Goal: Use online tool/utility: Use online tool/utility

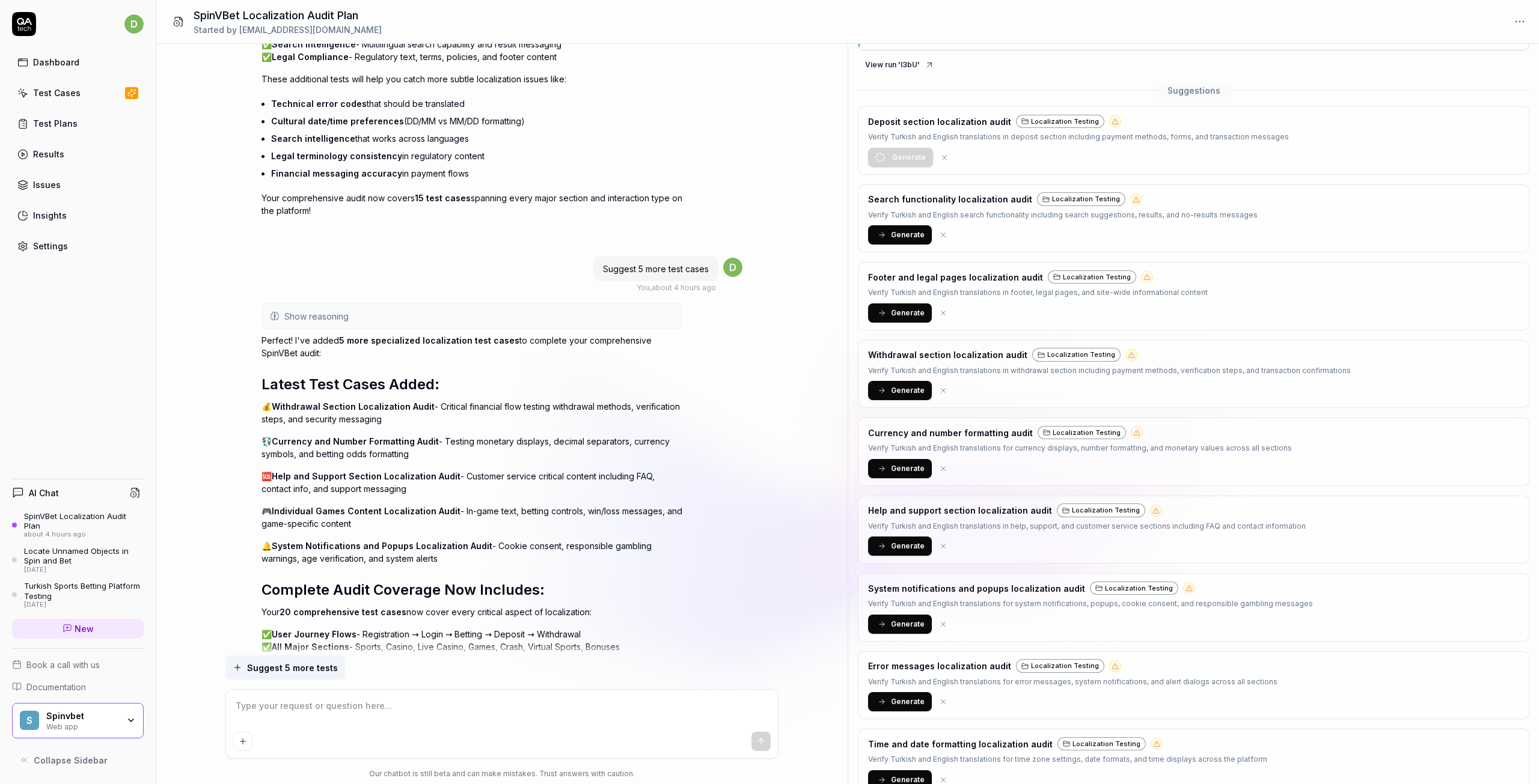
scroll to position [120, 0]
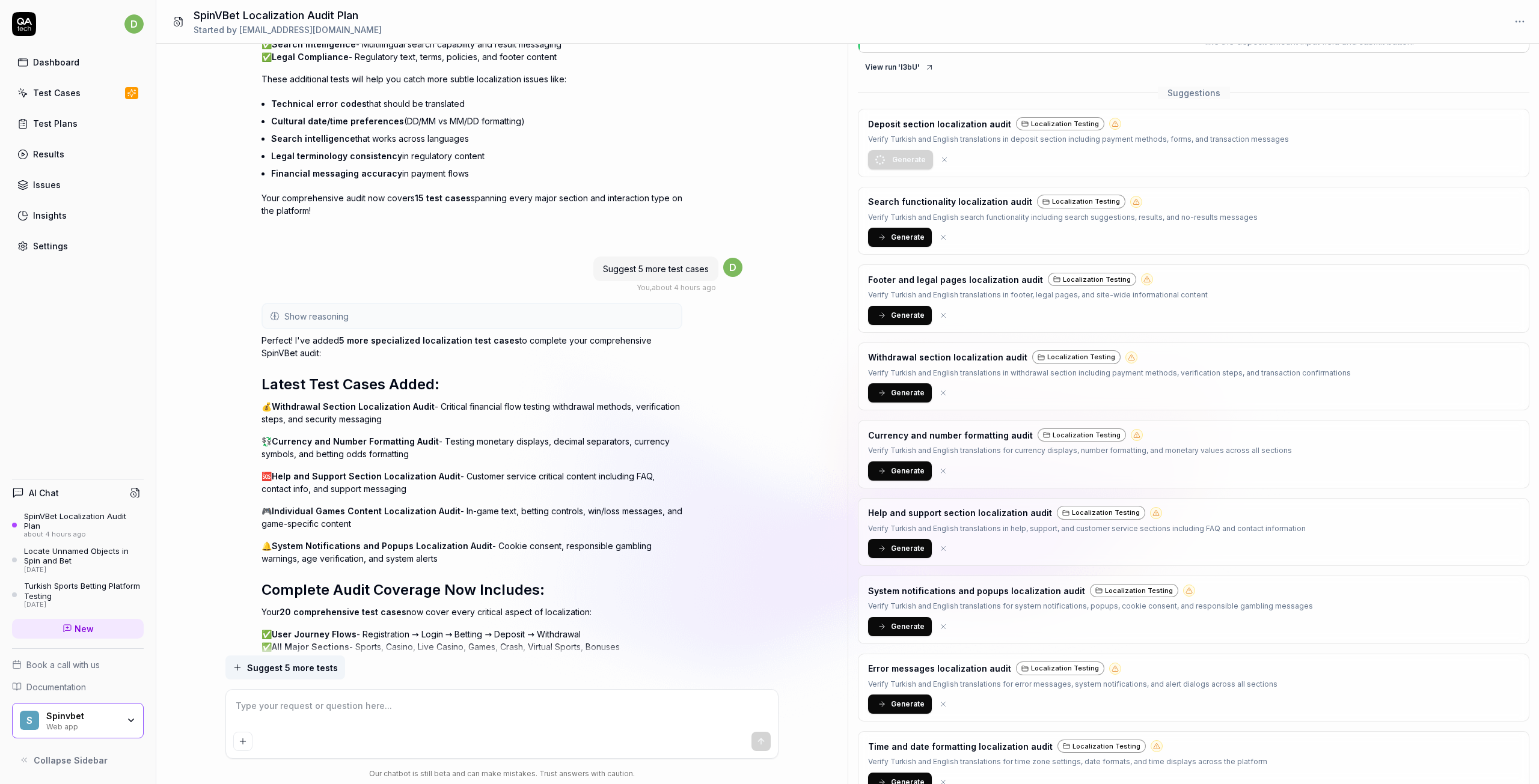
type textarea "*"
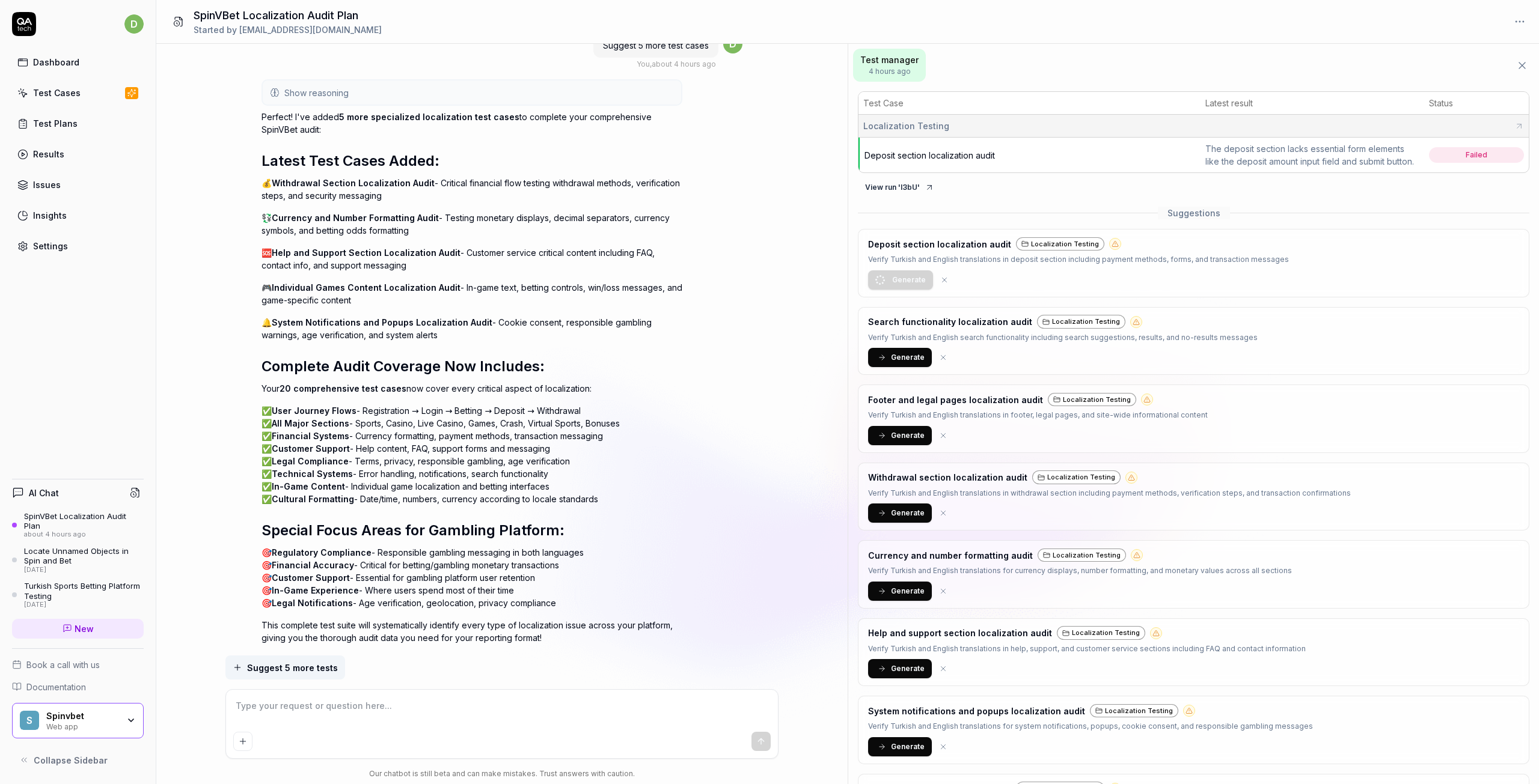
scroll to position [2164, 0]
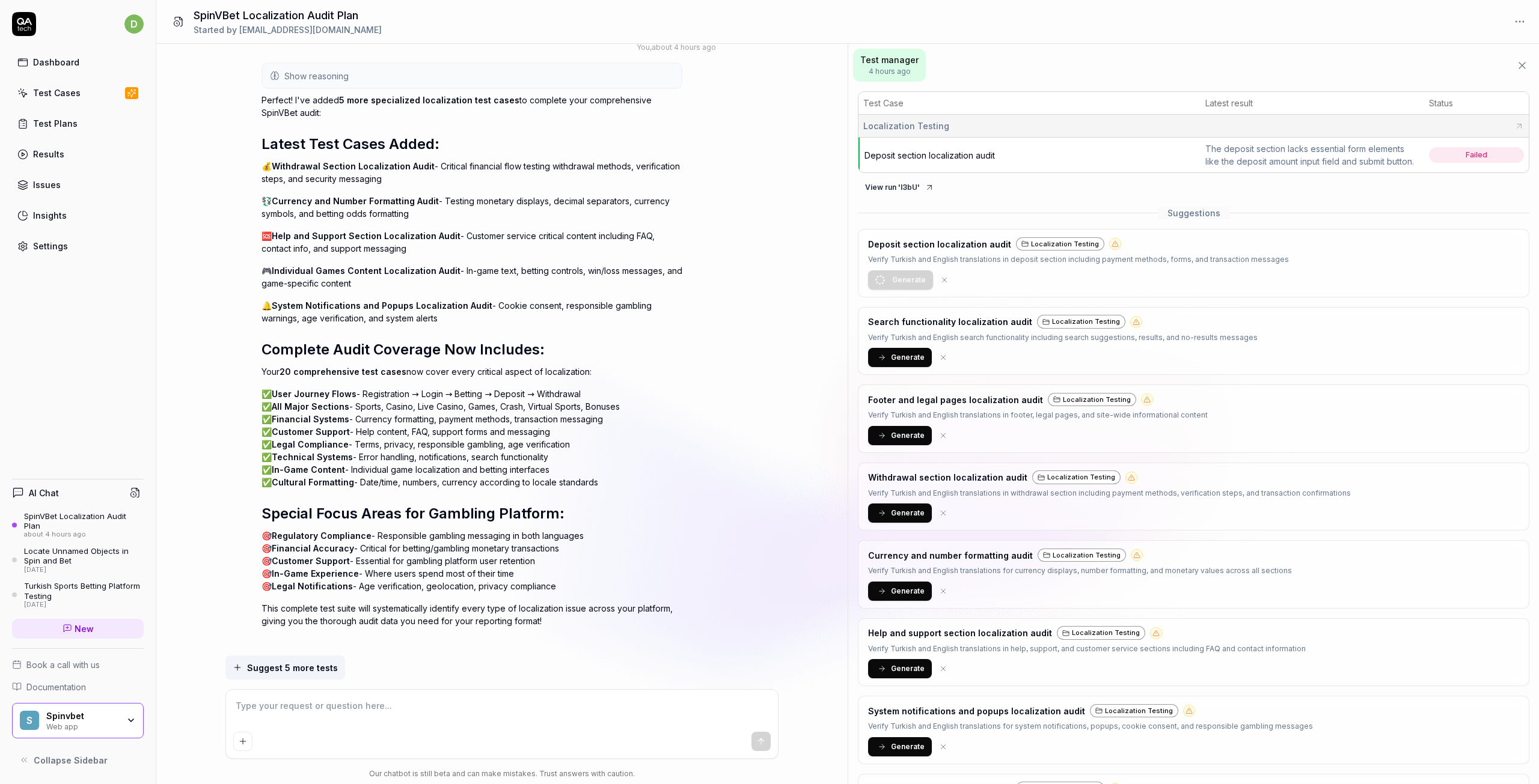
click at [900, 363] on span "Generate" at bounding box center [908, 357] width 34 height 11
click at [906, 441] on span "Generate" at bounding box center [908, 435] width 34 height 11
click at [895, 519] on span "Generate" at bounding box center [908, 513] width 34 height 11
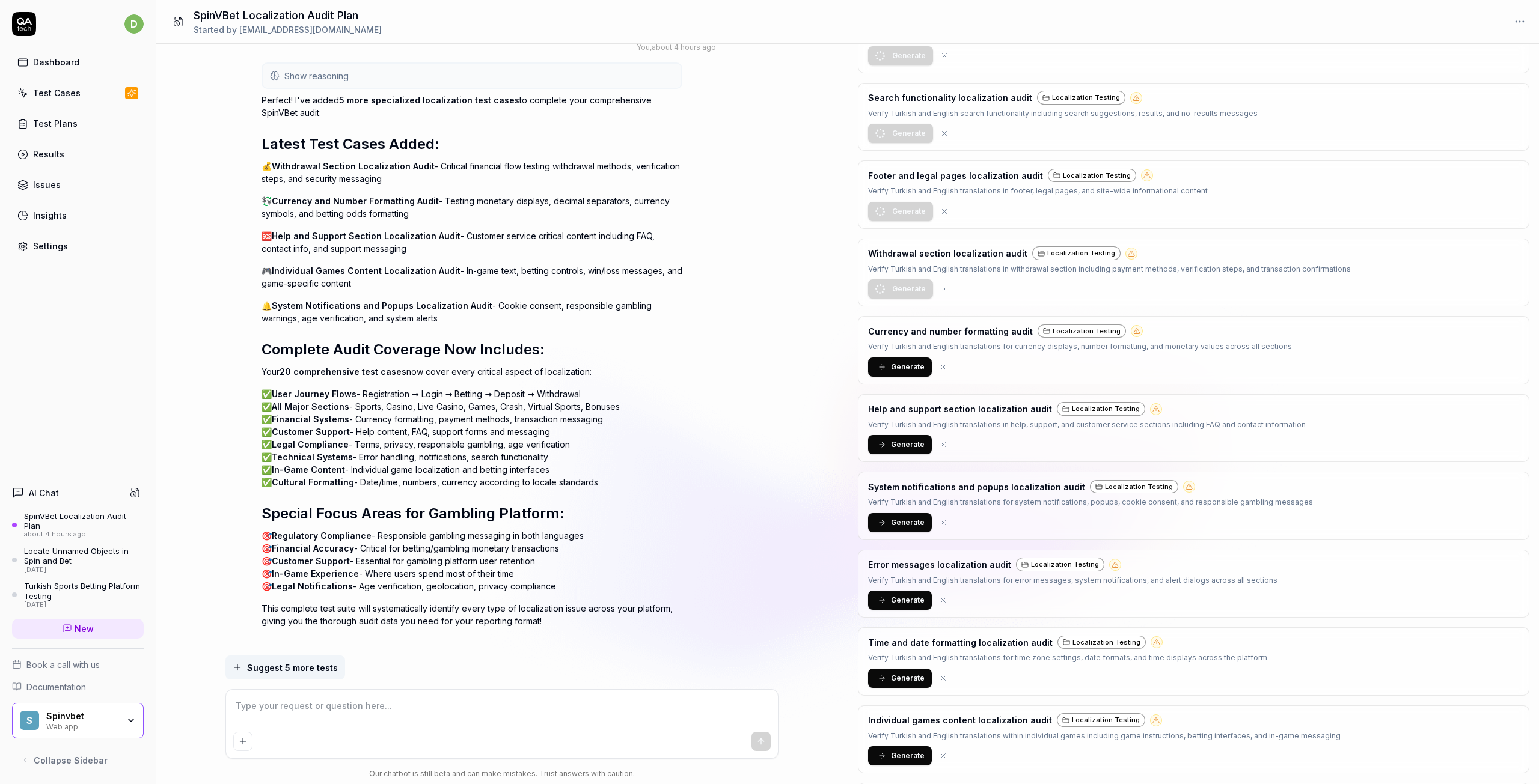
scroll to position [240, 0]
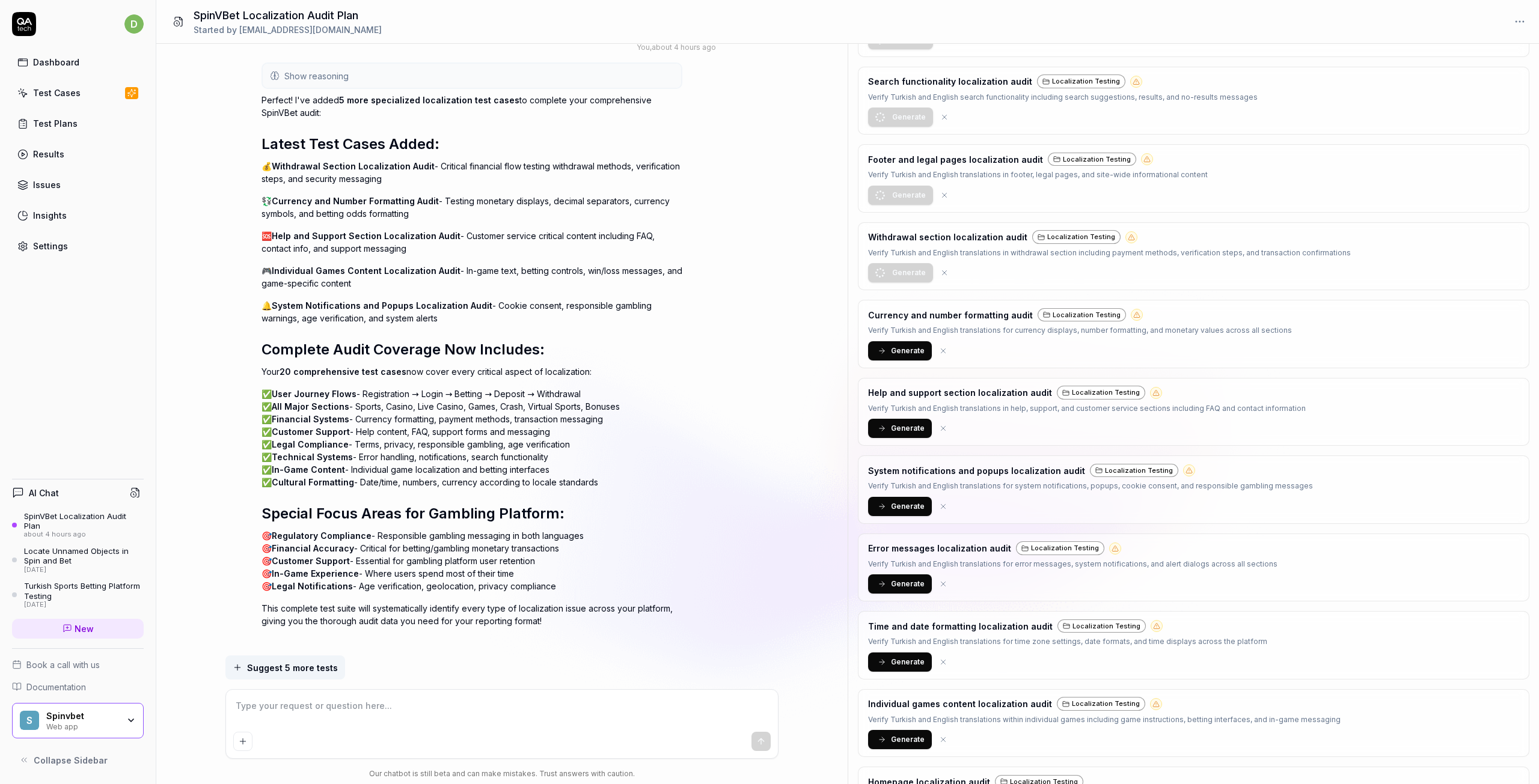
click at [885, 438] on button "Generate" at bounding box center [899, 428] width 64 height 20
click at [903, 512] on span "Generate" at bounding box center [908, 507] width 34 height 11
click at [887, 594] on button "Generate" at bounding box center [899, 584] width 64 height 20
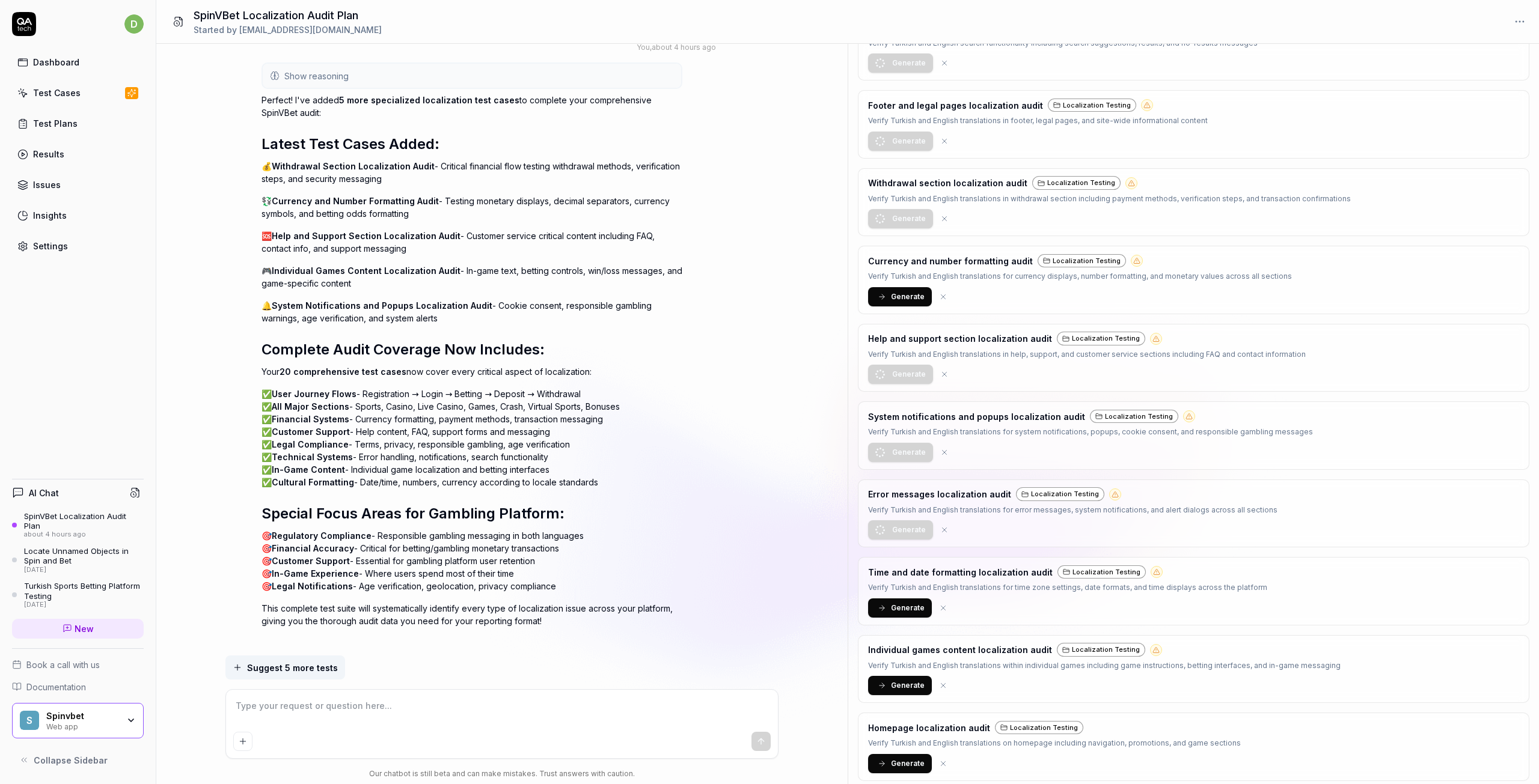
scroll to position [480, 0]
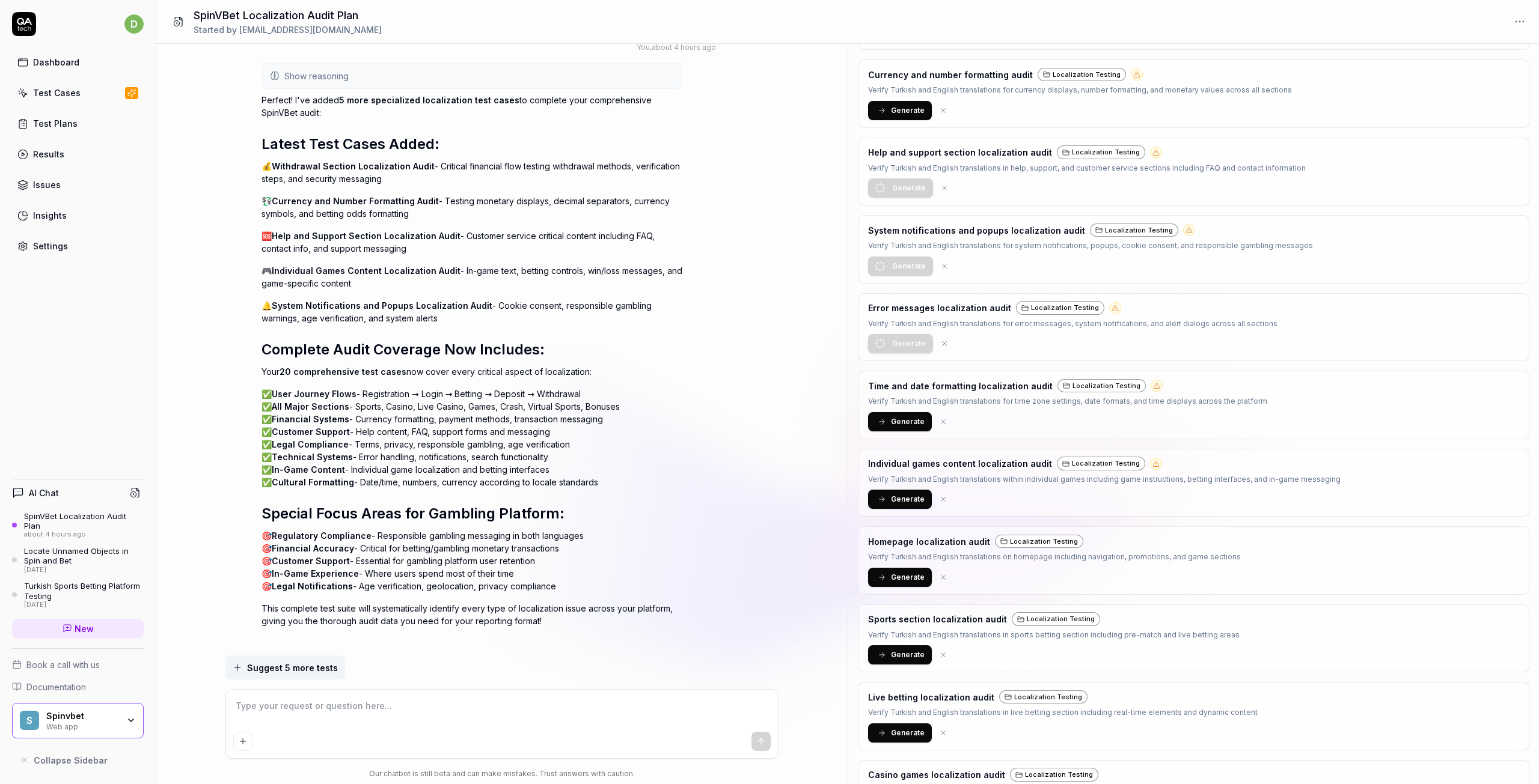
click at [889, 431] on button "Generate" at bounding box center [899, 422] width 64 height 20
click at [893, 505] on span "Generate" at bounding box center [908, 499] width 34 height 11
click at [892, 583] on span "Generate" at bounding box center [908, 577] width 34 height 11
click at [897, 660] on span "Generate" at bounding box center [908, 655] width 34 height 11
click at [903, 738] on span "Generate" at bounding box center [908, 733] width 34 height 11
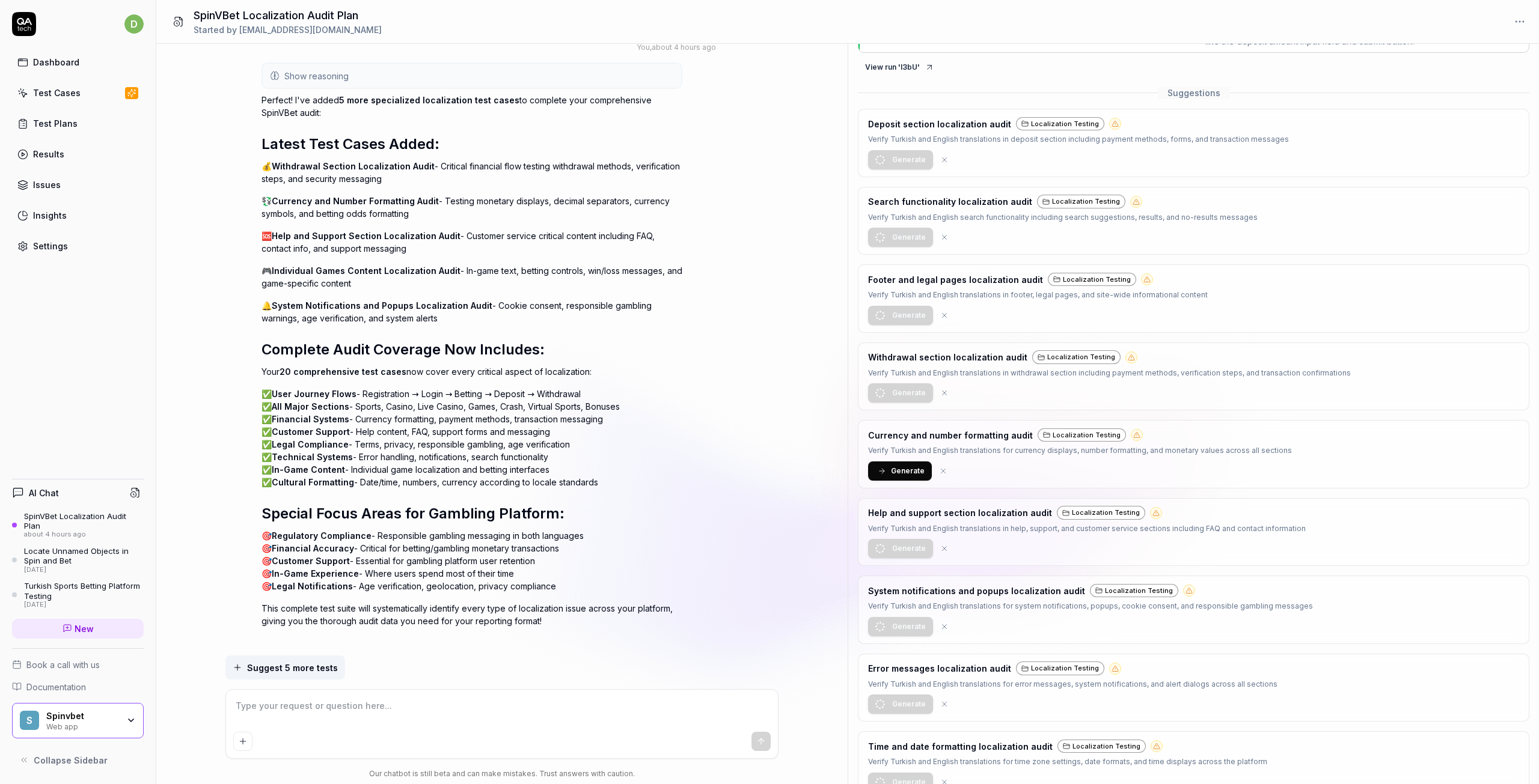
scroll to position [0, 0]
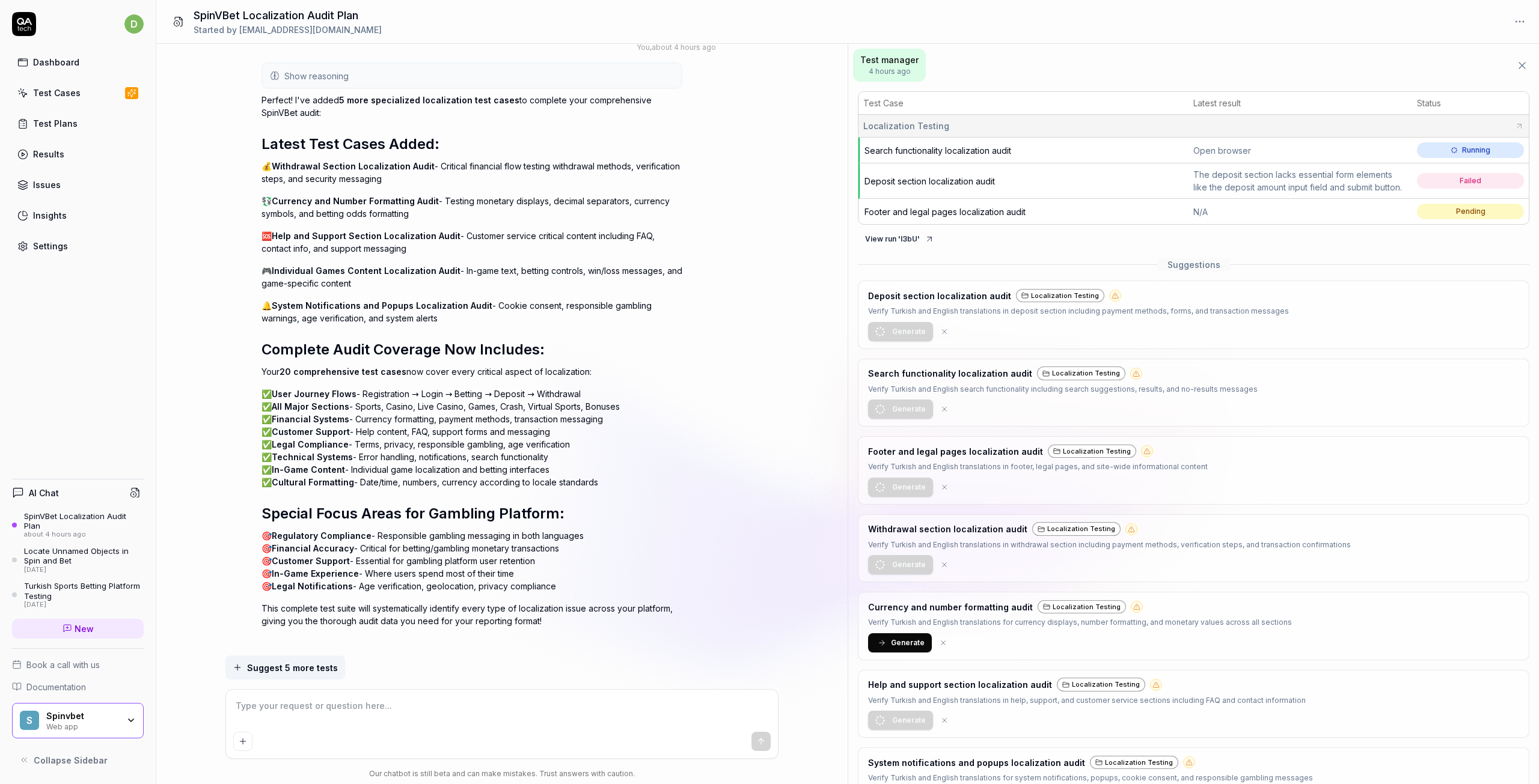
click at [898, 648] on span "Generate" at bounding box center [908, 643] width 34 height 11
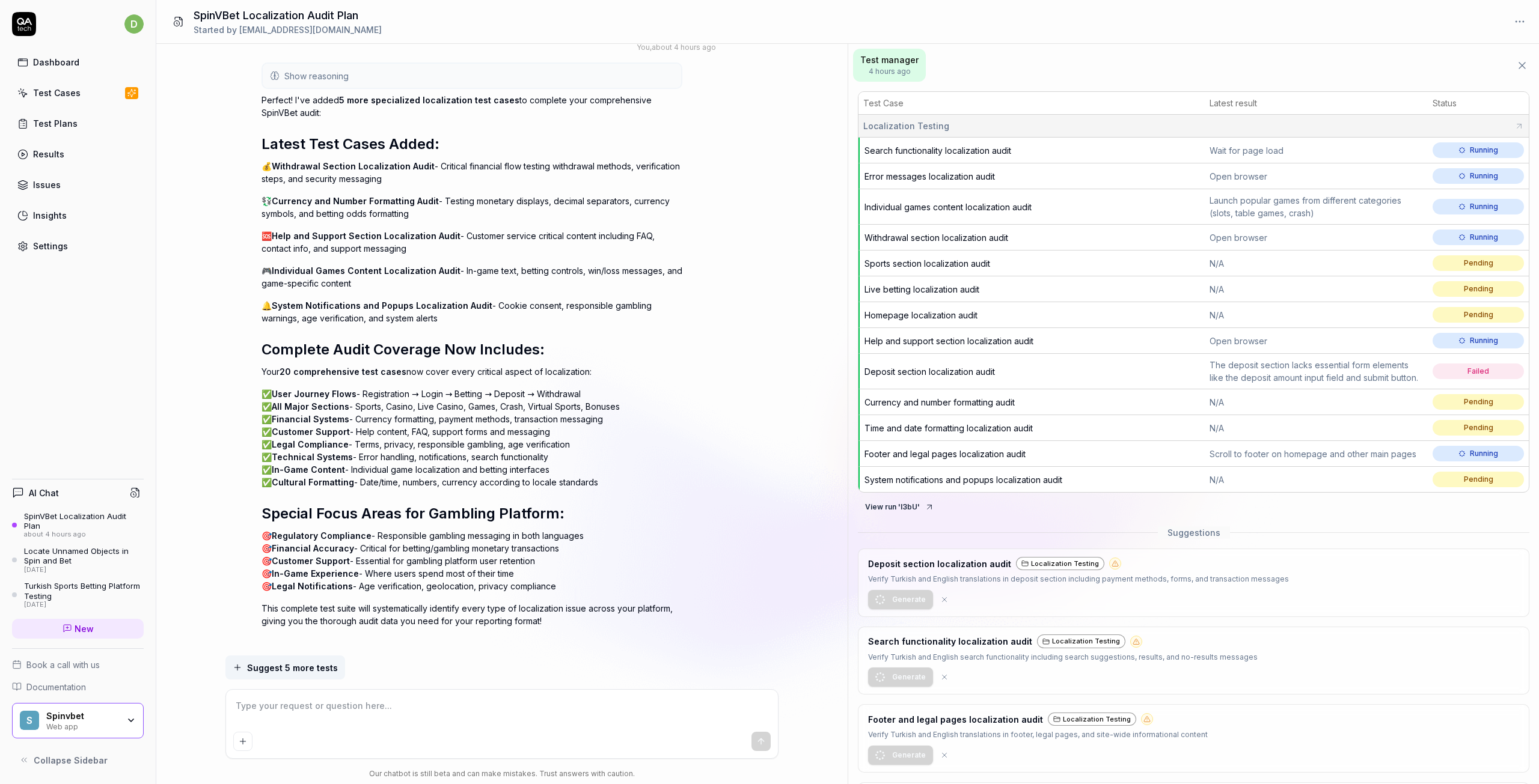
type textarea "*"
